Goal: Task Accomplishment & Management: Use online tool/utility

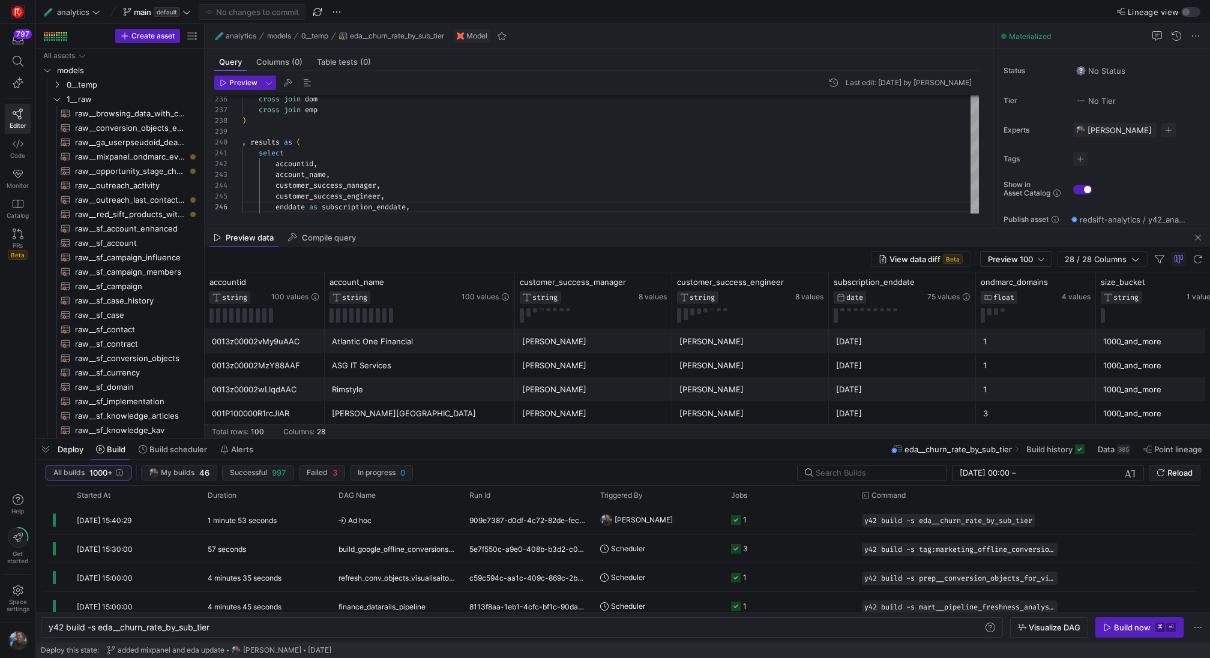
click at [43, 453] on span "button" at bounding box center [45, 449] width 19 height 20
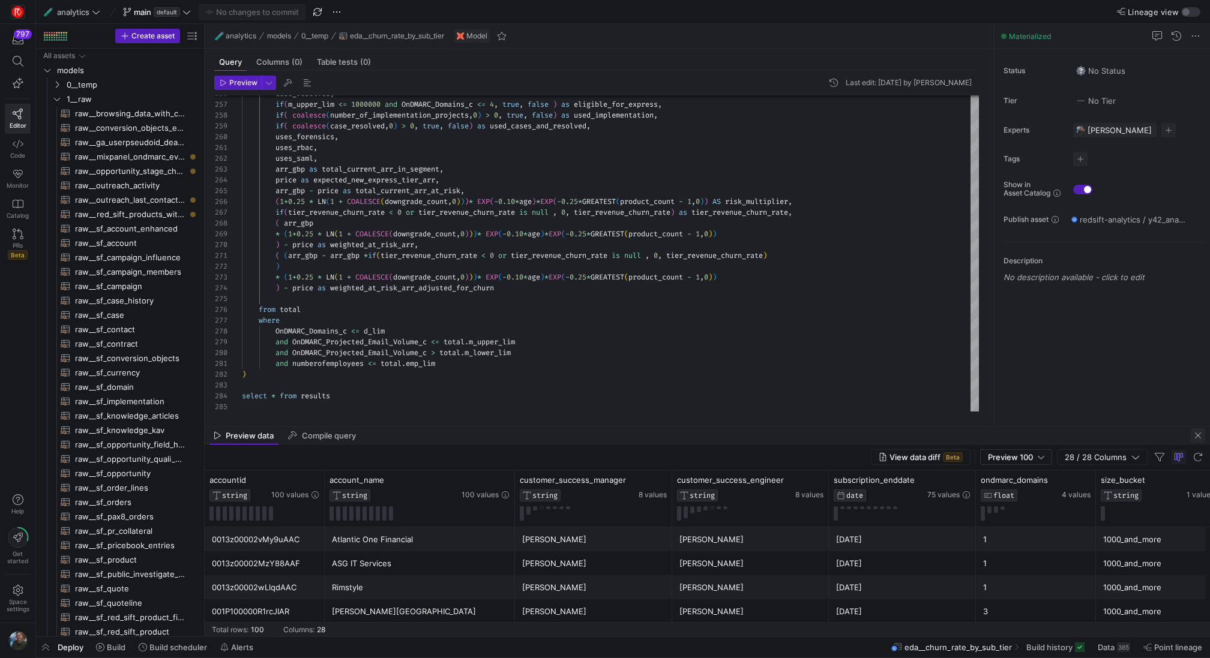
click at [1194, 436] on span "button" at bounding box center [1198, 435] width 14 height 14
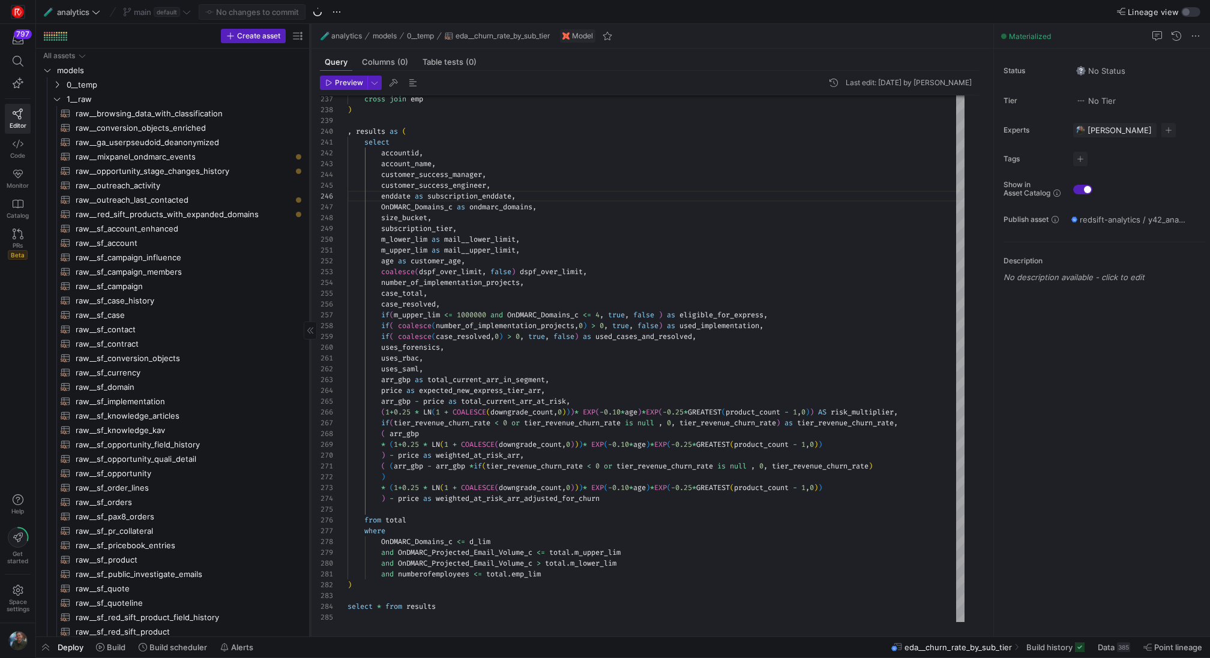
drag, startPoint x: 204, startPoint y: 268, endPoint x: 310, endPoint y: 269, distance: 105.6
click at [310, 269] on div at bounding box center [310, 330] width 1 height 613
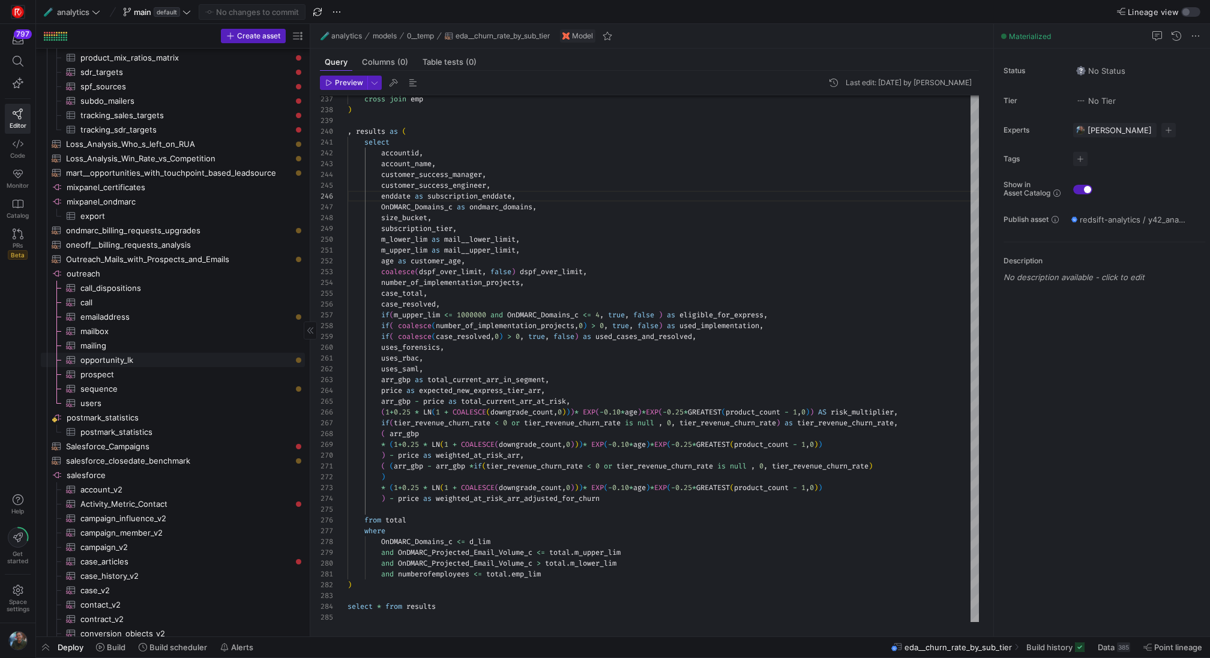
scroll to position [1247, 0]
